Goal: Task Accomplishment & Management: Use online tool/utility

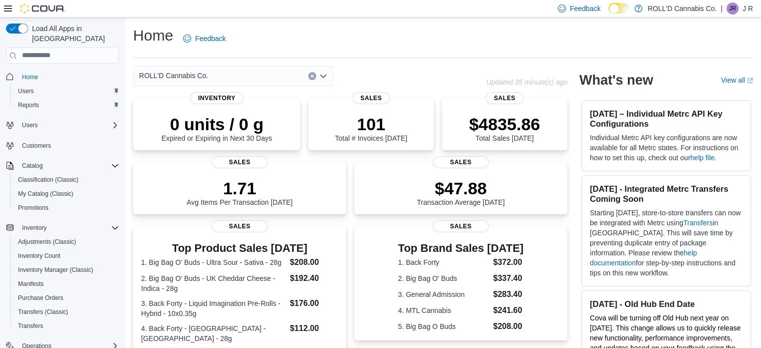
scroll to position [100, 0]
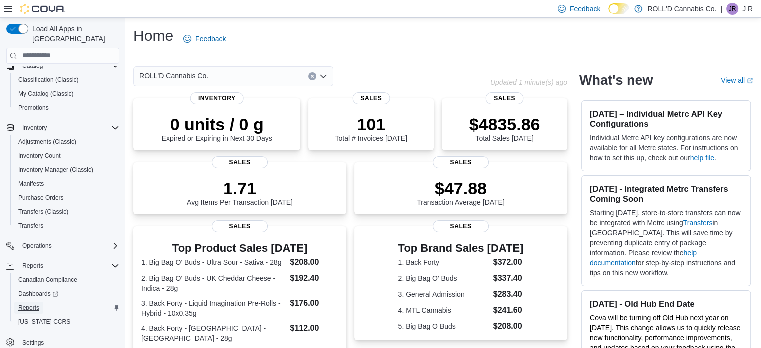
click at [32, 302] on span "Reports" at bounding box center [28, 308] width 21 height 12
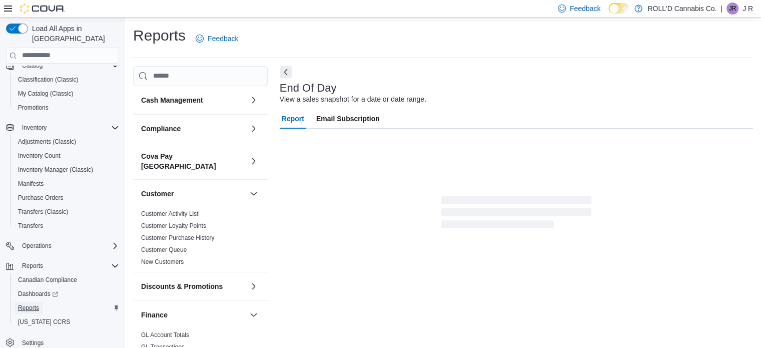
click at [32, 302] on span "Reports" at bounding box center [28, 308] width 21 height 12
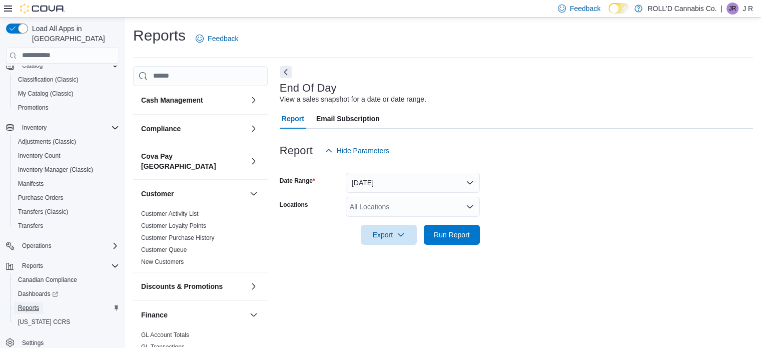
scroll to position [7, 0]
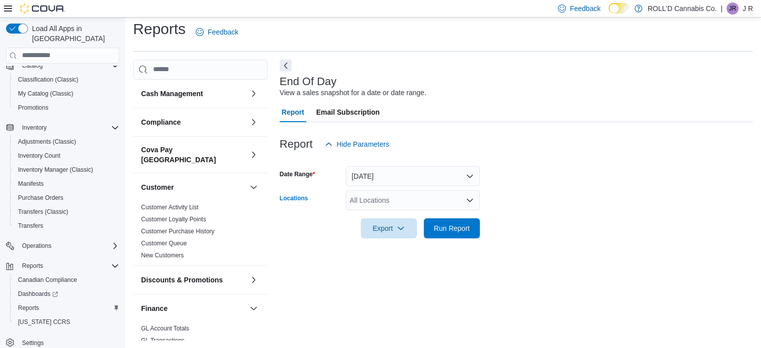
click at [367, 200] on div "All Locations" at bounding box center [413, 200] width 134 height 20
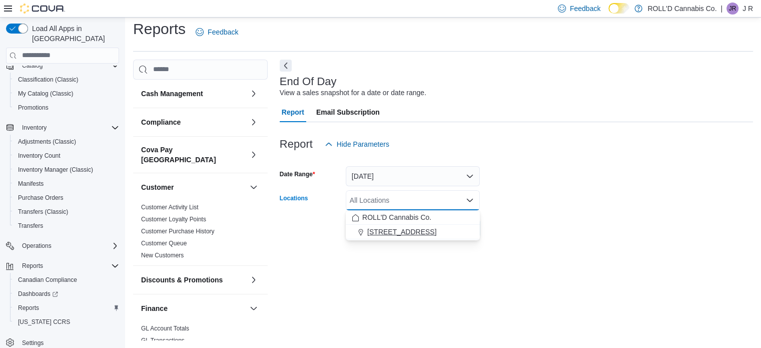
click at [372, 235] on span "[STREET_ADDRESS]" at bounding box center [401, 232] width 69 height 10
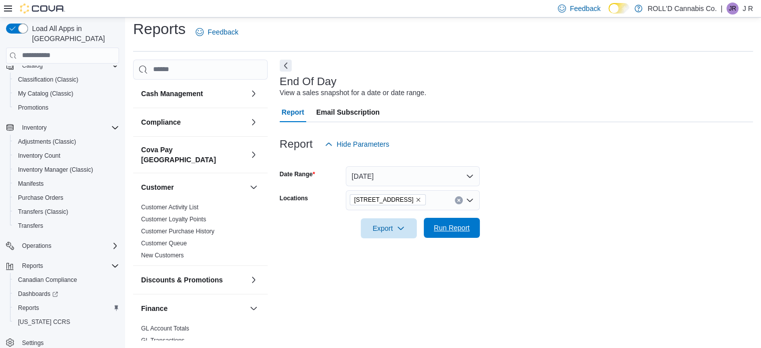
click at [452, 234] on span "Run Report" at bounding box center [452, 228] width 44 height 20
